Goal: Transaction & Acquisition: Purchase product/service

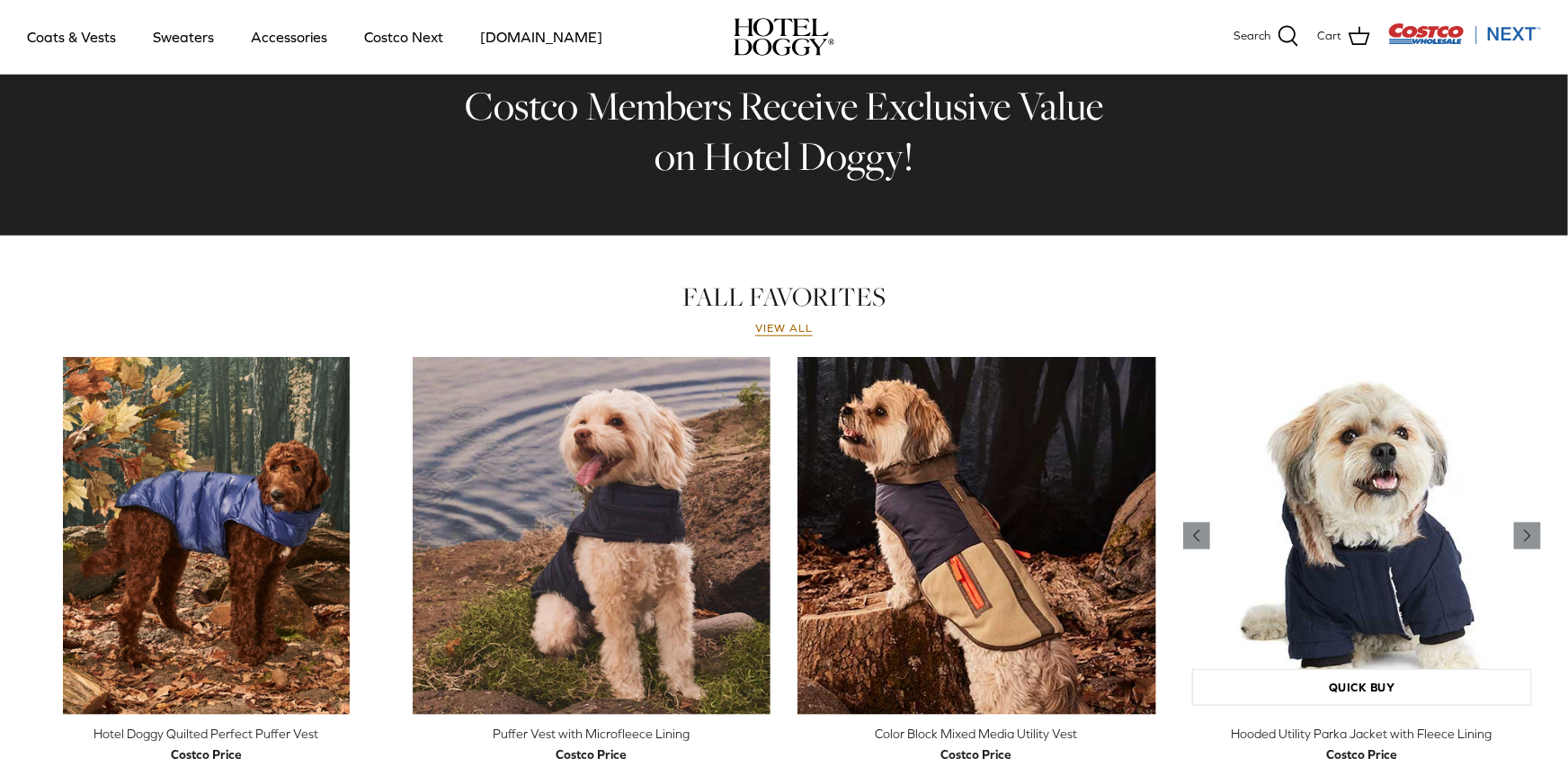
scroll to position [613, 0]
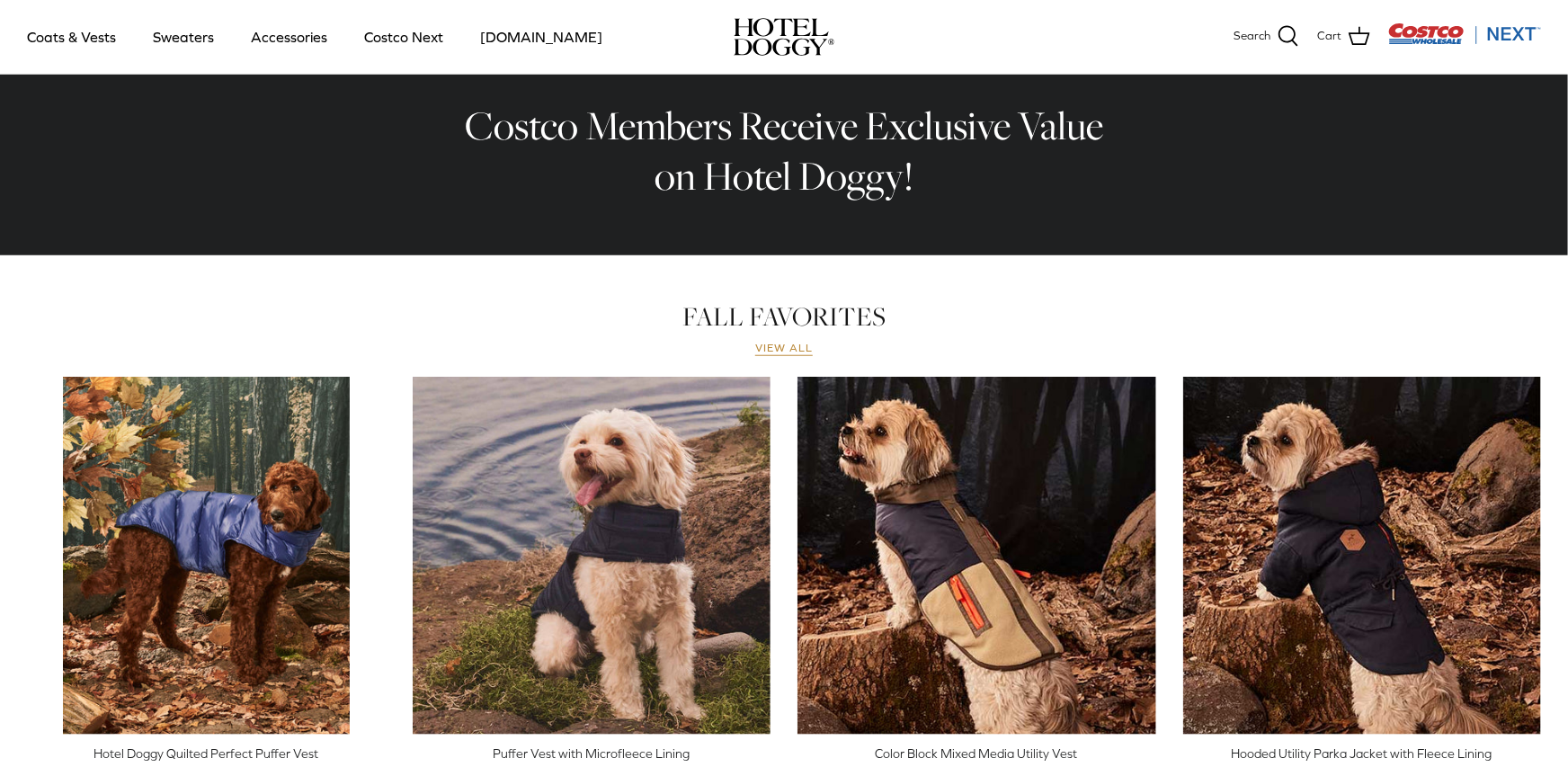
click at [792, 350] on link "View all" at bounding box center [784, 349] width 58 height 14
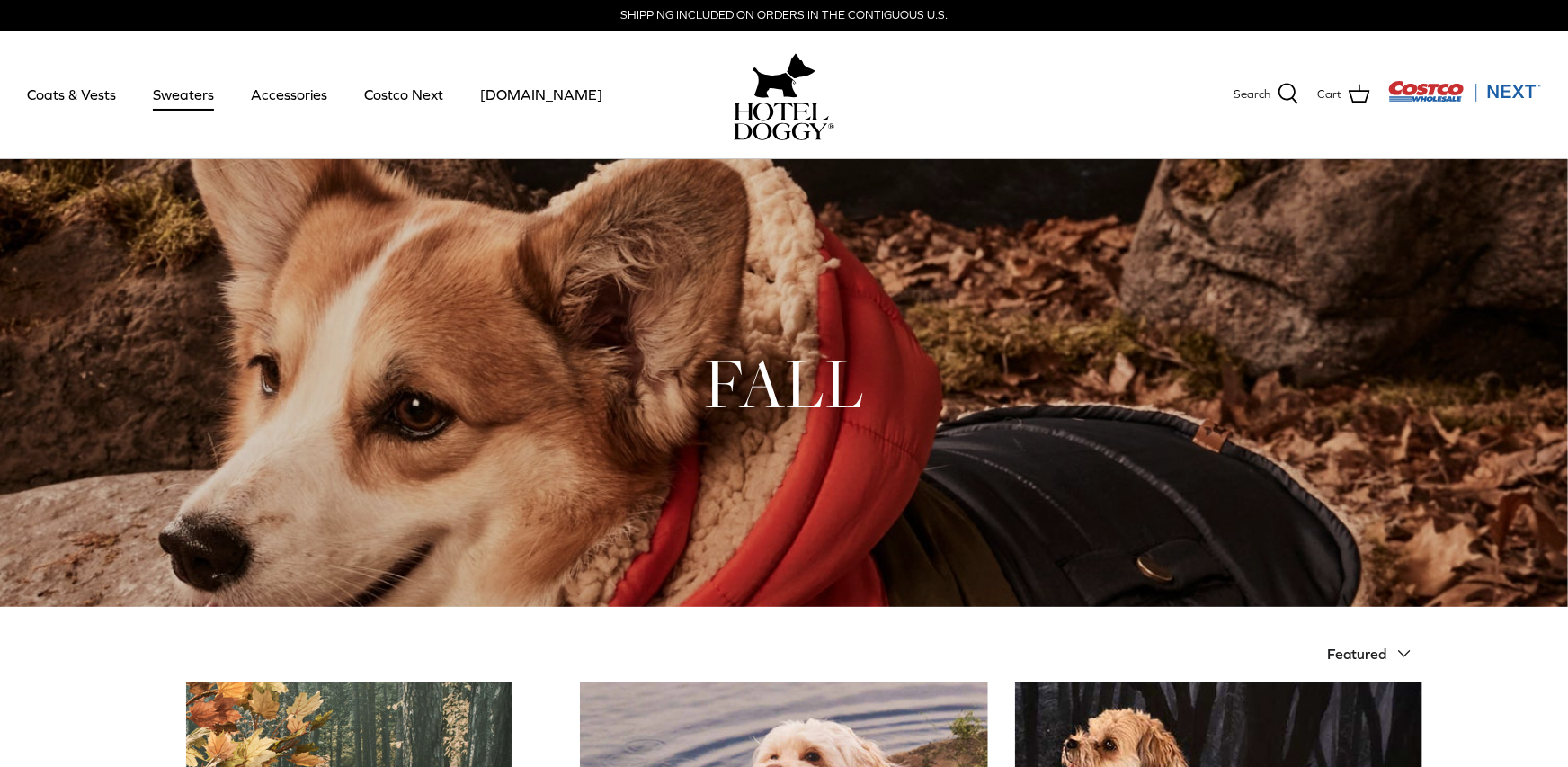
click at [192, 92] on link "Sweaters" at bounding box center [184, 95] width 94 height 61
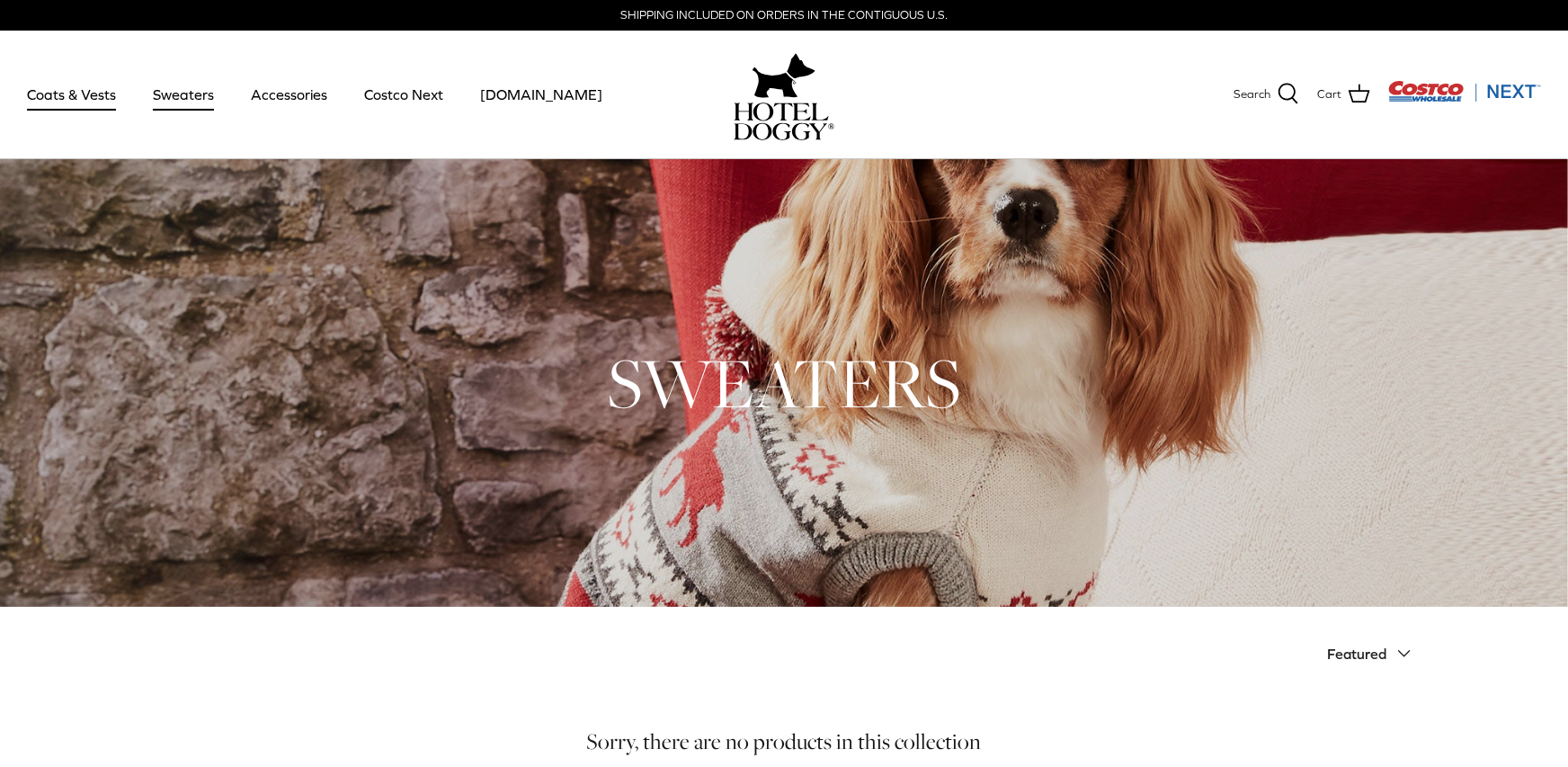
click at [42, 94] on link "Coats & Vests" at bounding box center [71, 95] width 122 height 61
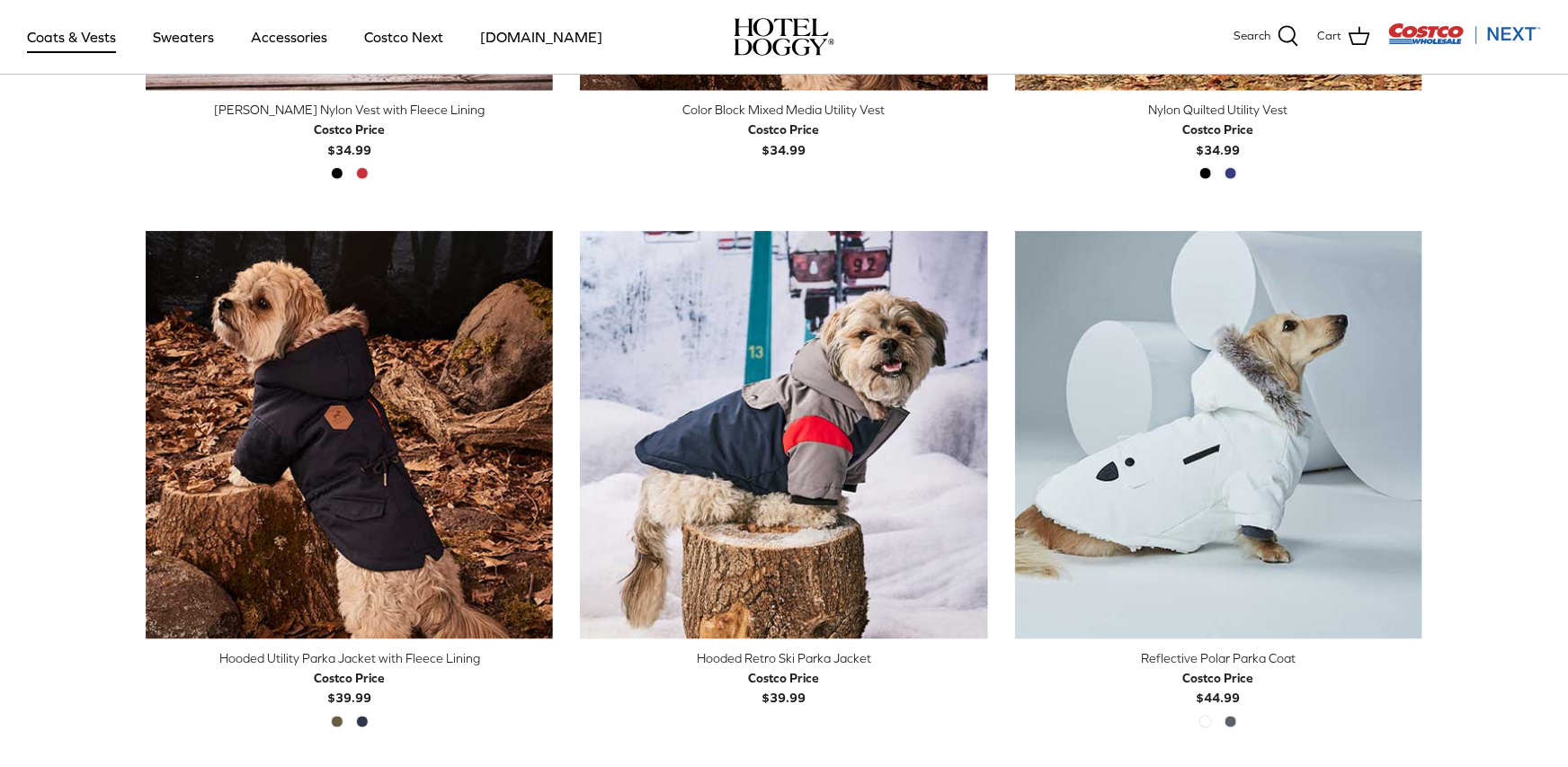
scroll to position [871, 0]
